Goal: Transaction & Acquisition: Purchase product/service

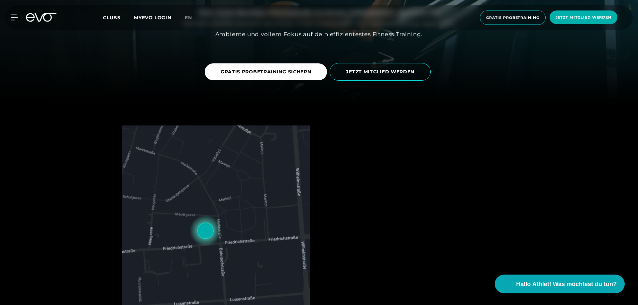
scroll to position [102, 0]
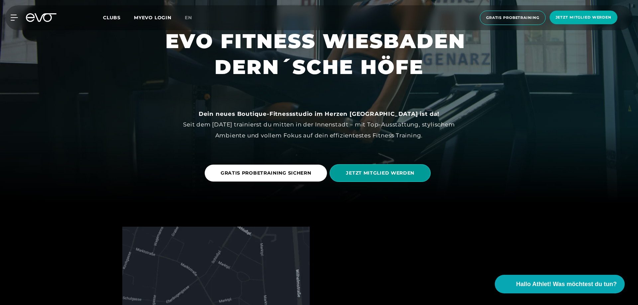
click at [411, 168] on span "JETZT MITGLIED WERDEN" at bounding box center [380, 173] width 101 height 18
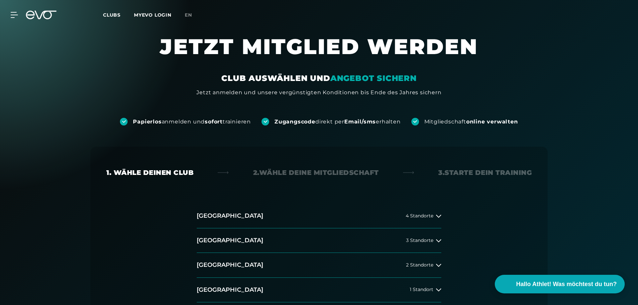
scroll to position [102, 0]
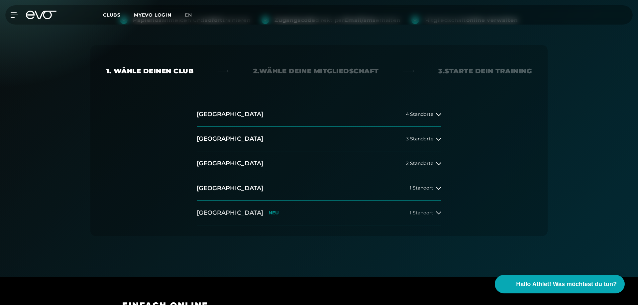
click at [424, 214] on span "1 Standort" at bounding box center [422, 213] width 24 height 5
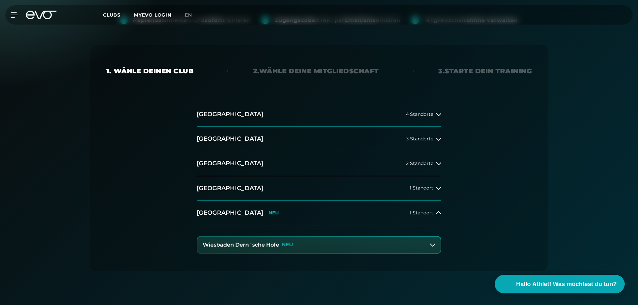
scroll to position [136, 0]
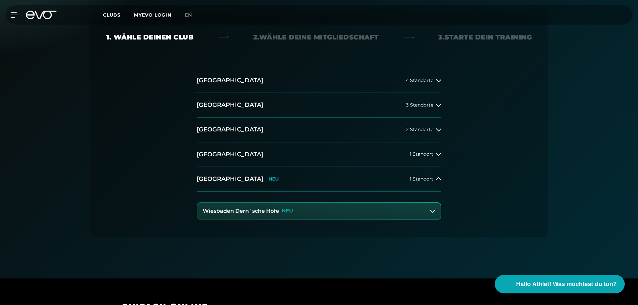
click at [232, 213] on h3 "Wiesbaden Dern´sche Höfe" at bounding box center [241, 211] width 76 height 6
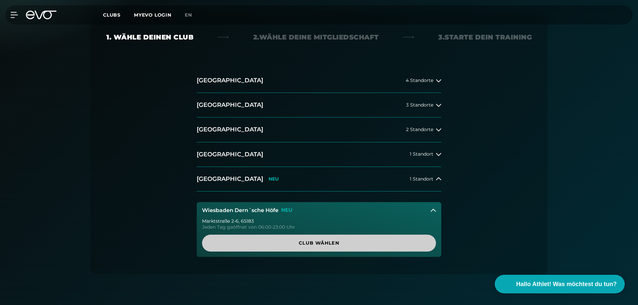
click at [377, 245] on span "Club wählen" at bounding box center [319, 243] width 202 height 7
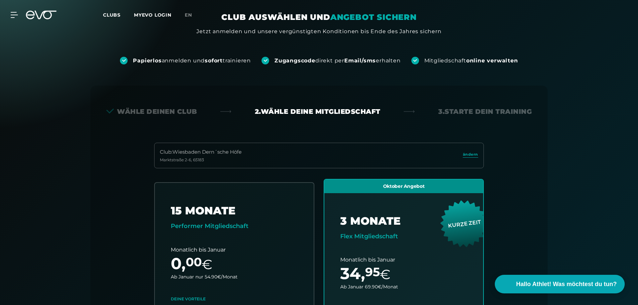
scroll to position [0, 0]
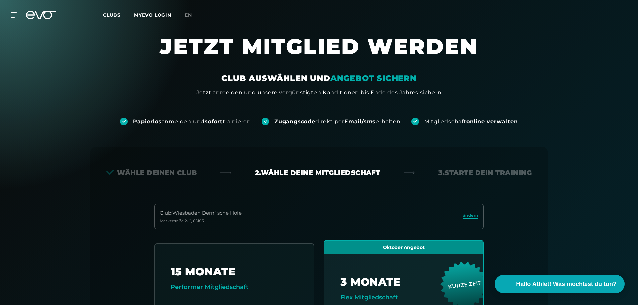
click at [114, 14] on span "Clubs" at bounding box center [112, 15] width 18 height 6
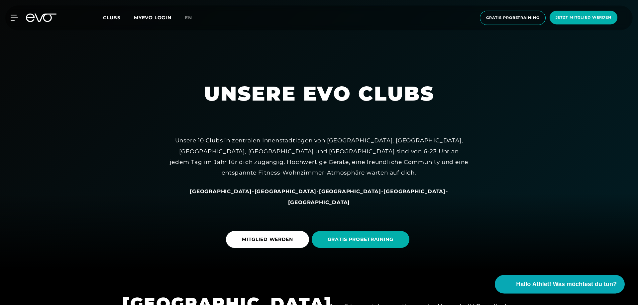
scroll to position [102, 0]
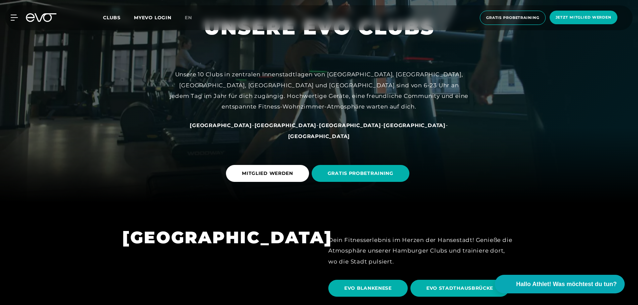
click at [350, 137] on span "[GEOGRAPHIC_DATA]" at bounding box center [319, 136] width 62 height 6
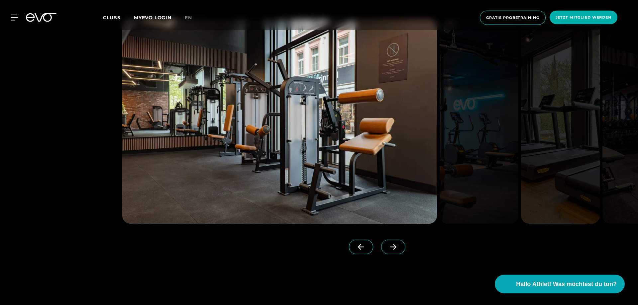
scroll to position [847, 0]
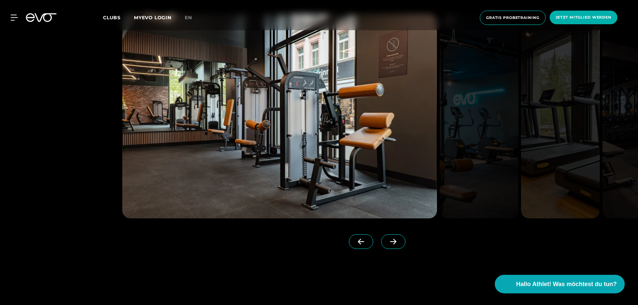
click at [386, 246] on span at bounding box center [393, 242] width 24 height 15
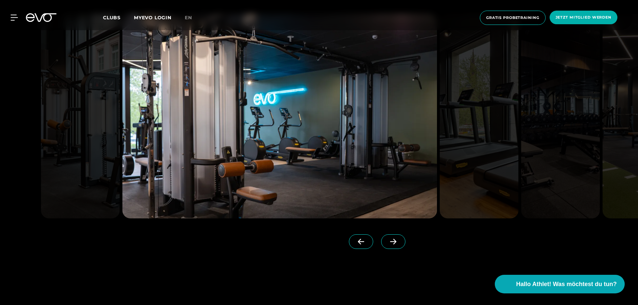
click at [386, 246] on span at bounding box center [393, 242] width 24 height 15
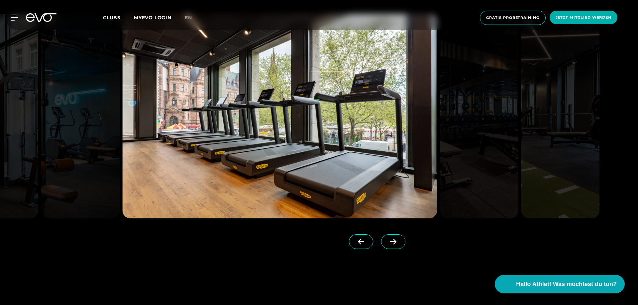
click at [386, 246] on span at bounding box center [393, 242] width 24 height 15
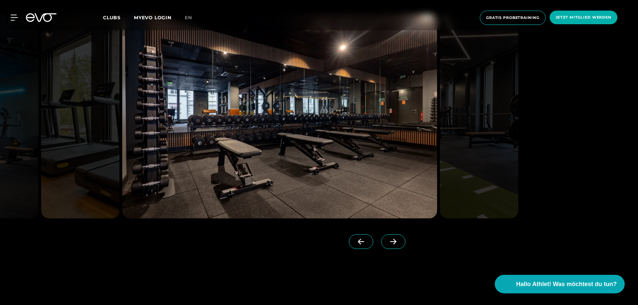
click at [386, 246] on span at bounding box center [393, 242] width 24 height 15
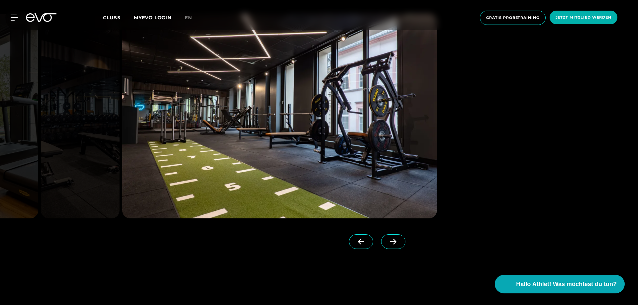
click at [386, 246] on span at bounding box center [393, 242] width 24 height 15
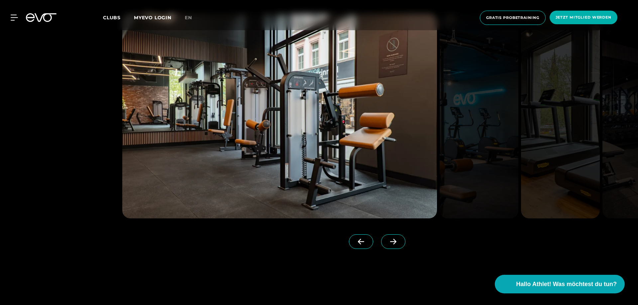
click at [386, 246] on span at bounding box center [393, 242] width 24 height 15
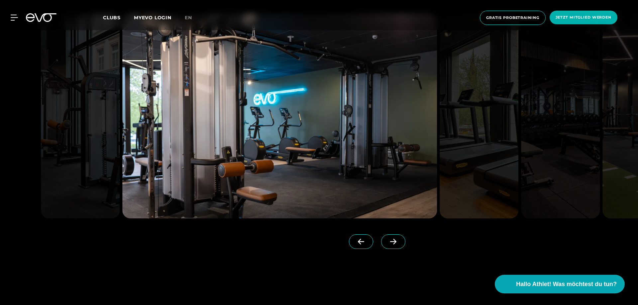
click at [368, 246] on span at bounding box center [361, 242] width 24 height 15
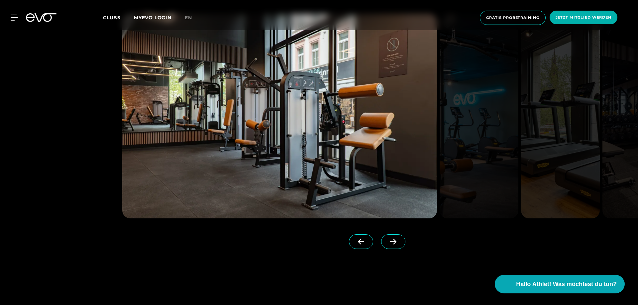
click at [368, 246] on span at bounding box center [361, 242] width 24 height 15
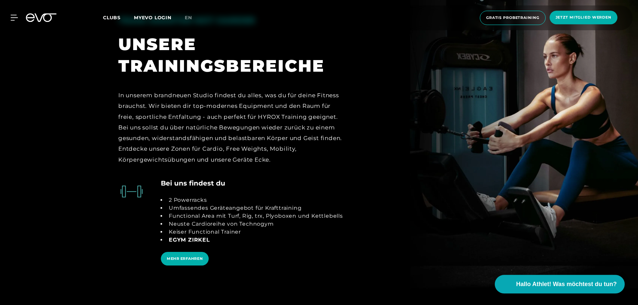
scroll to position [1389, 0]
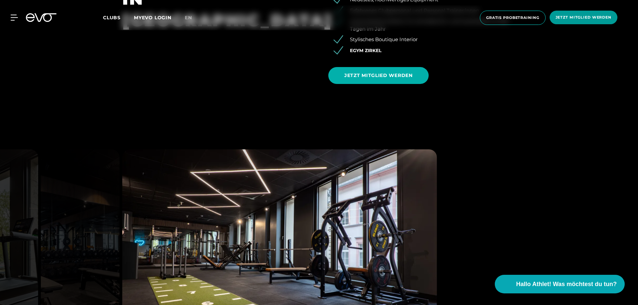
click at [585, 16] on span "Jetzt Mitglied werden" at bounding box center [583, 18] width 56 height 6
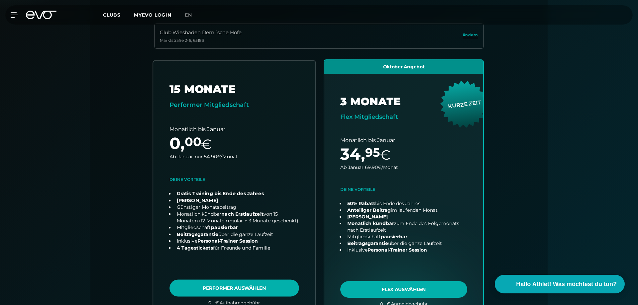
scroll to position [215, 0]
